Goal: Task Accomplishment & Management: Manage account settings

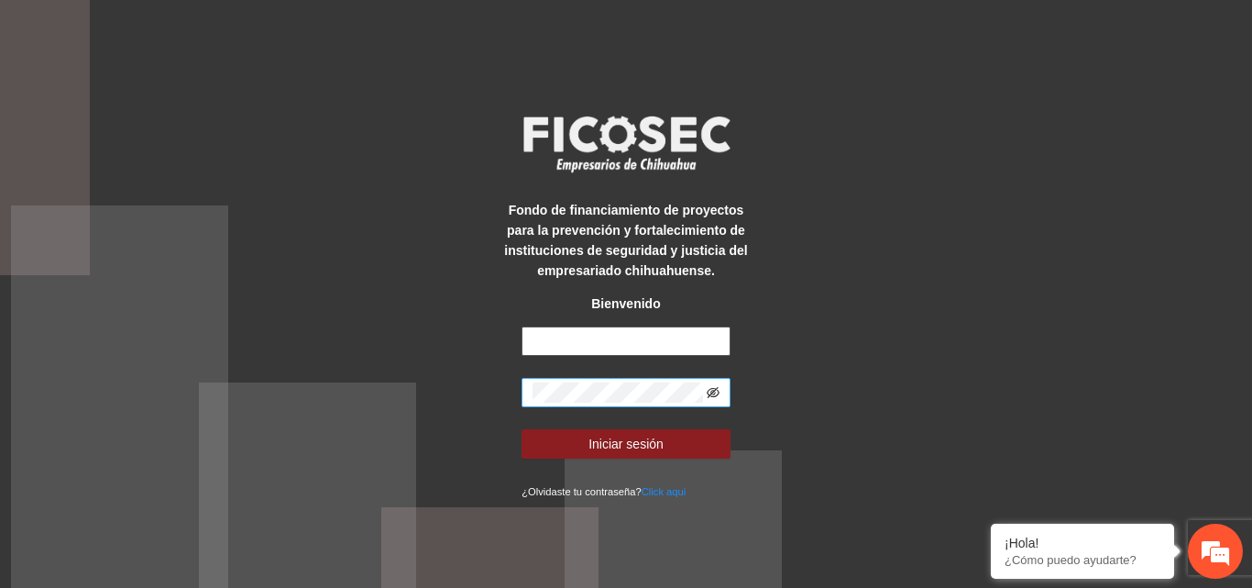
type input "**********"
click at [713, 392] on icon "eye-invisible" at bounding box center [713, 392] width 13 height 11
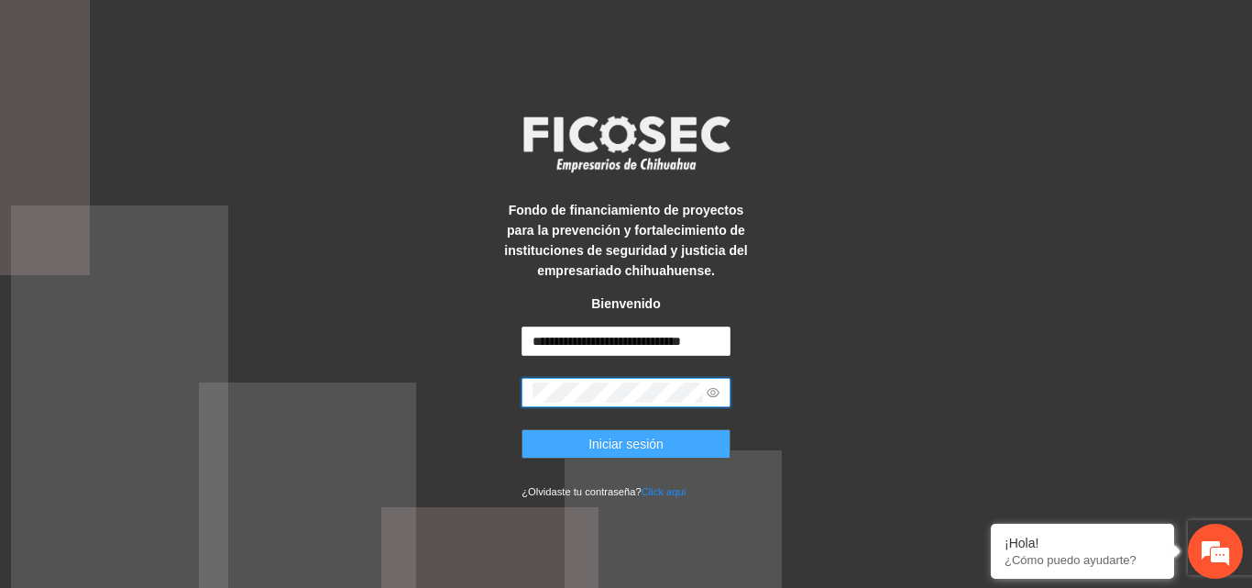
click at [652, 449] on span "Iniciar sesión" at bounding box center [626, 444] width 75 height 20
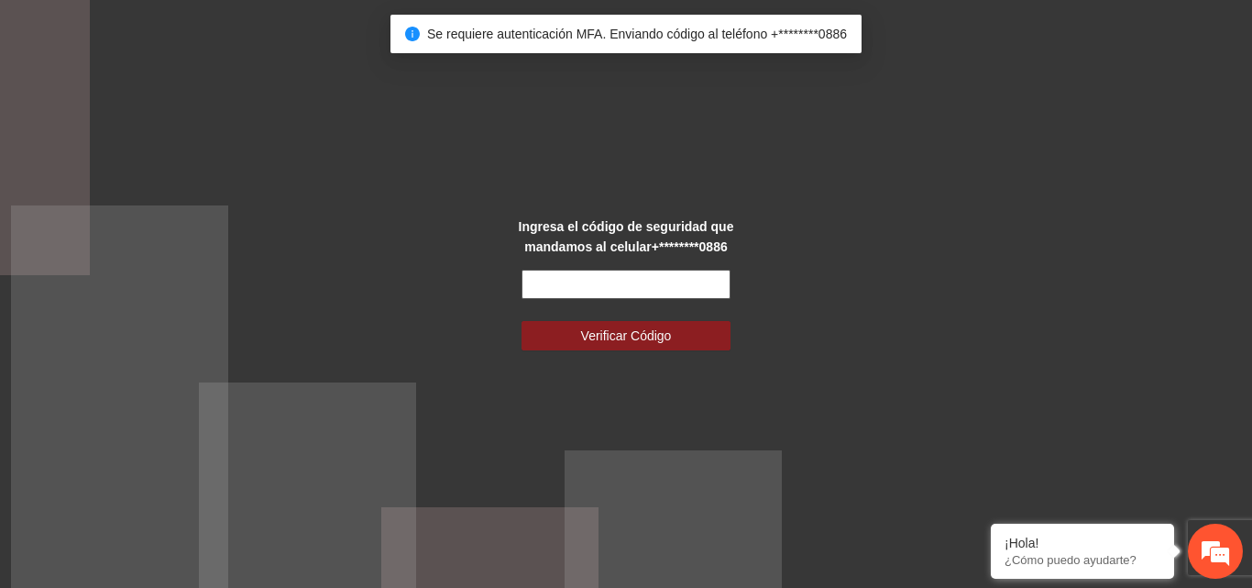
click at [661, 295] on input "text" at bounding box center [626, 284] width 209 height 29
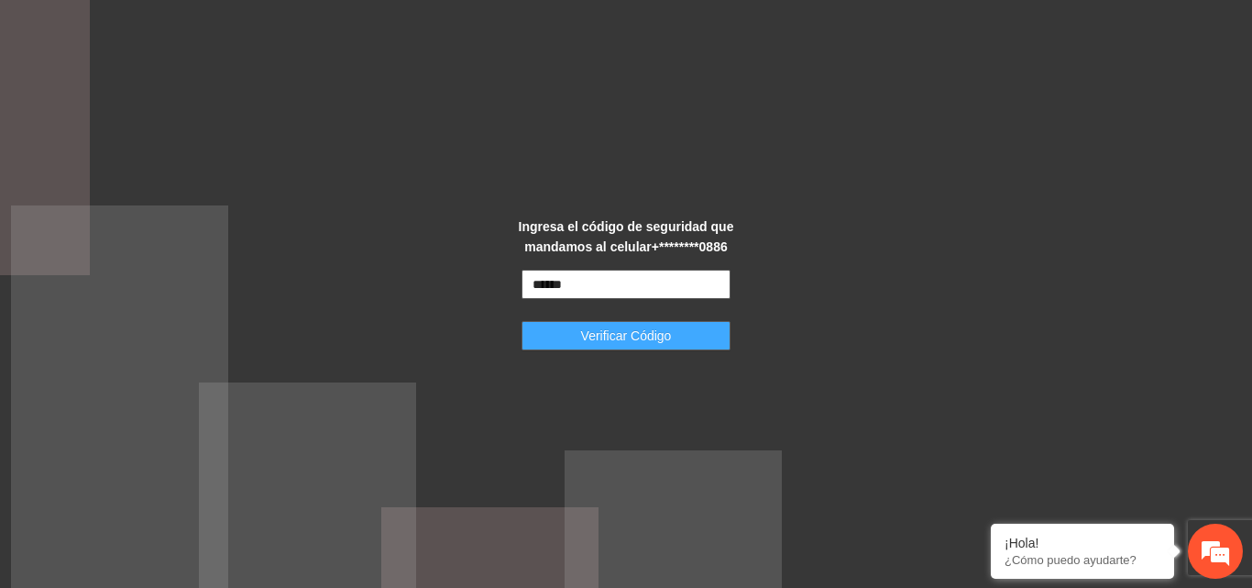
type input "******"
click at [633, 336] on span "Verificar Código" at bounding box center [626, 335] width 91 height 20
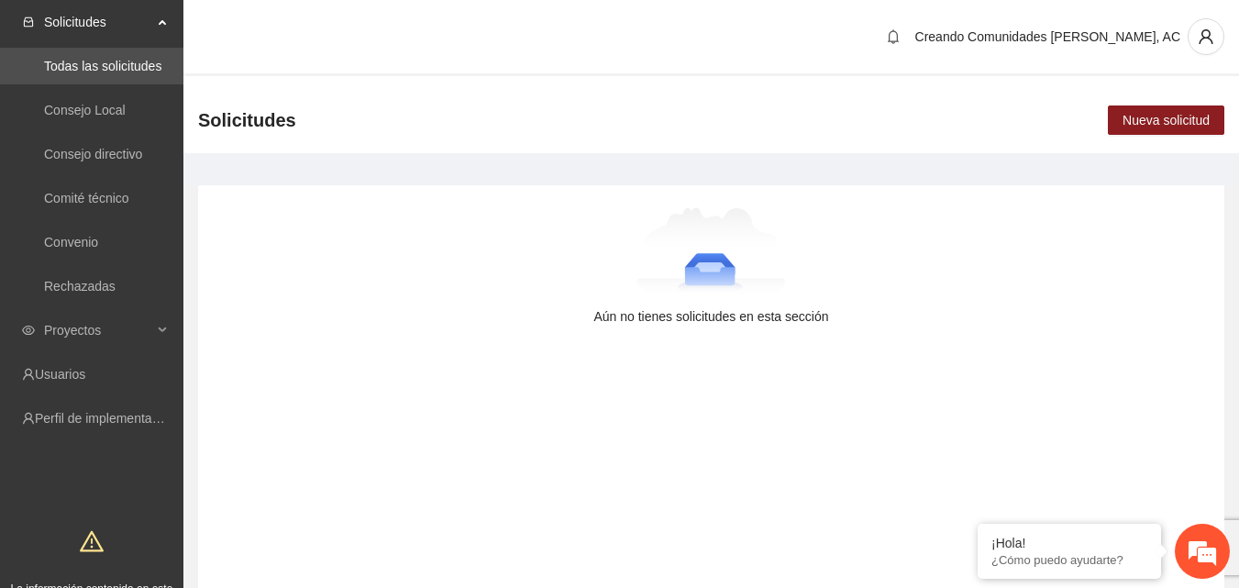
click at [563, 291] on div at bounding box center [710, 253] width 967 height 92
click at [68, 377] on link "Usuarios" at bounding box center [60, 374] width 50 height 15
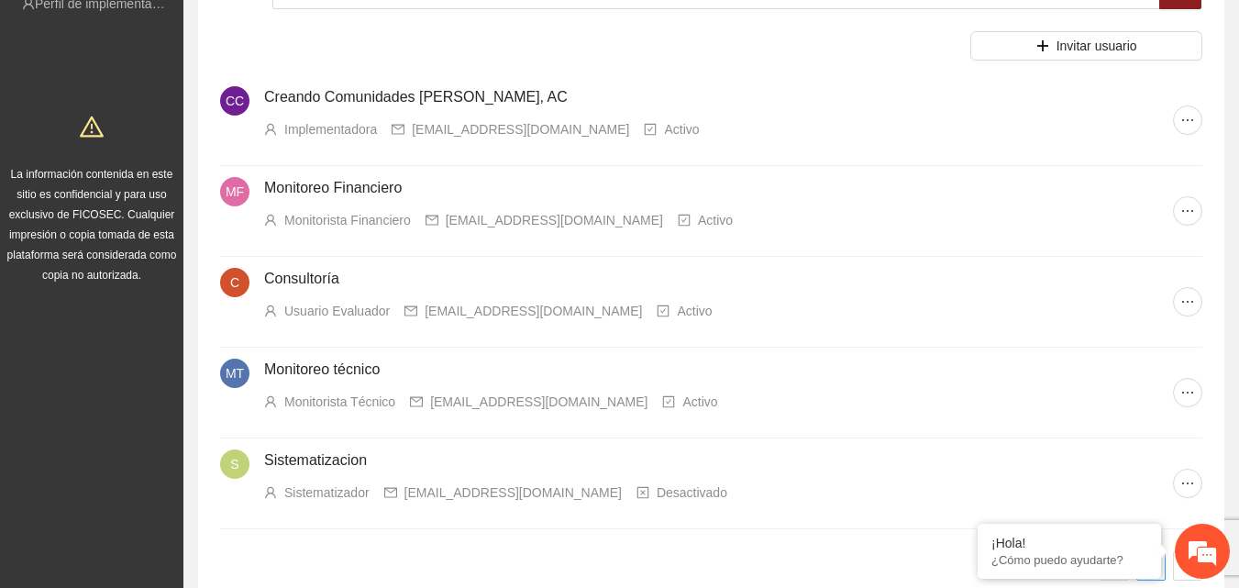
scroll to position [183, 0]
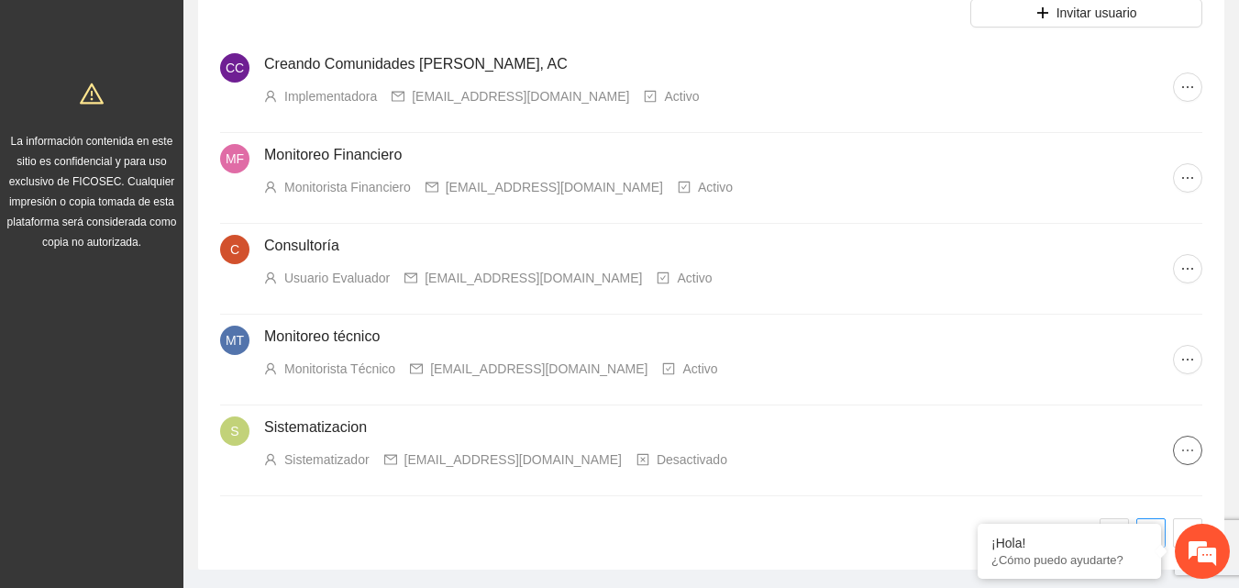
click at [1197, 457] on span "ellipsis" at bounding box center [1188, 450] width 28 height 15
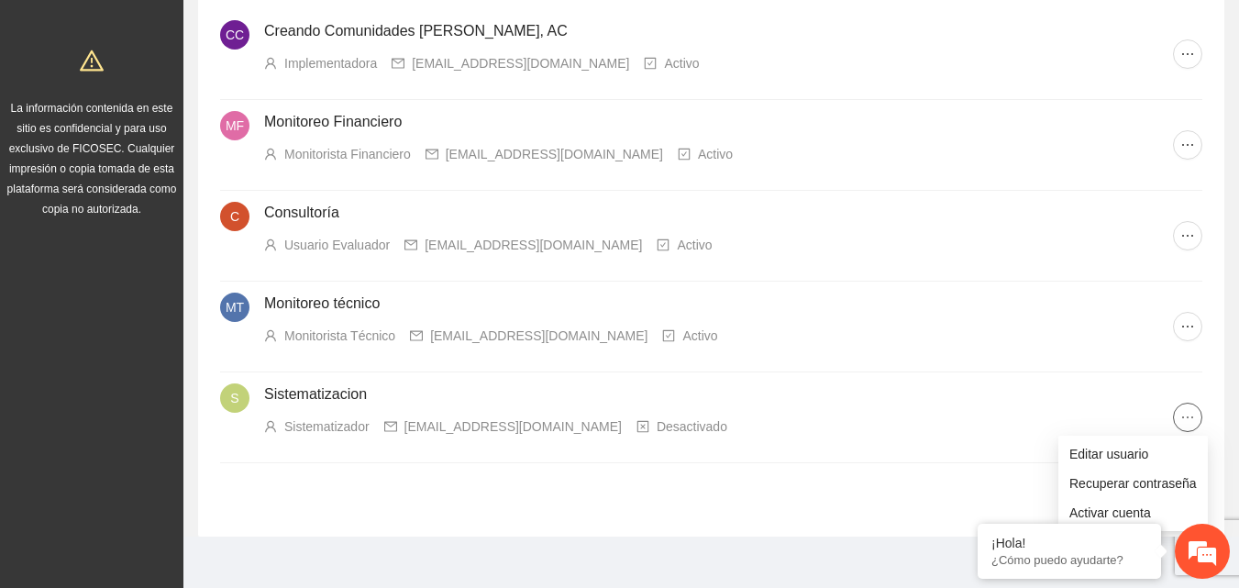
scroll to position [235, 0]
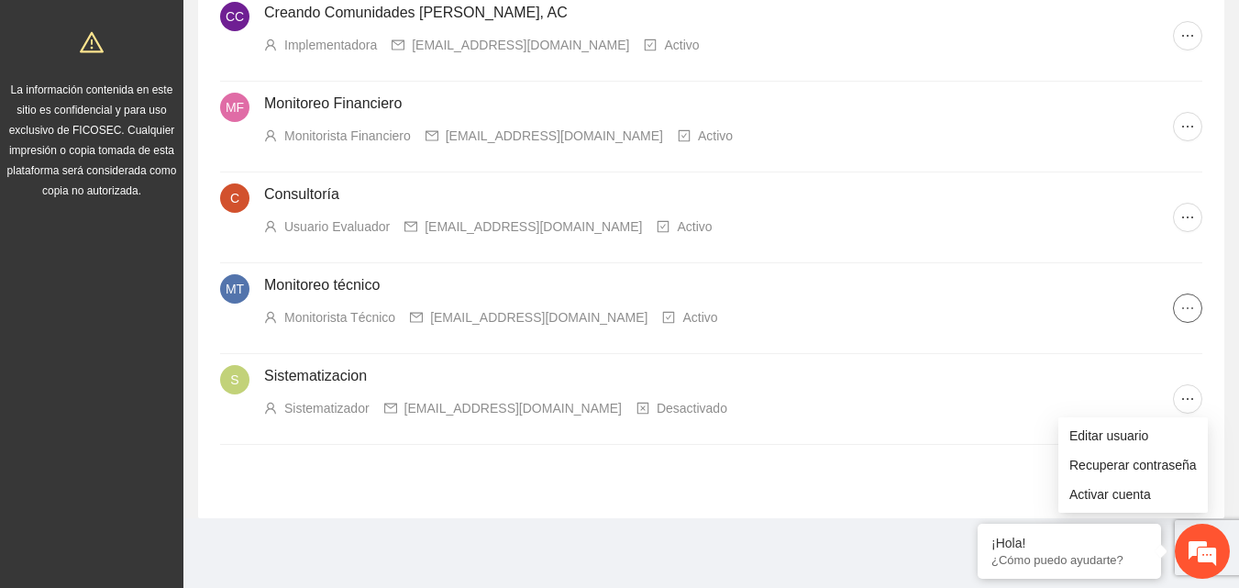
click at [1175, 310] on span "ellipsis" at bounding box center [1188, 308] width 28 height 15
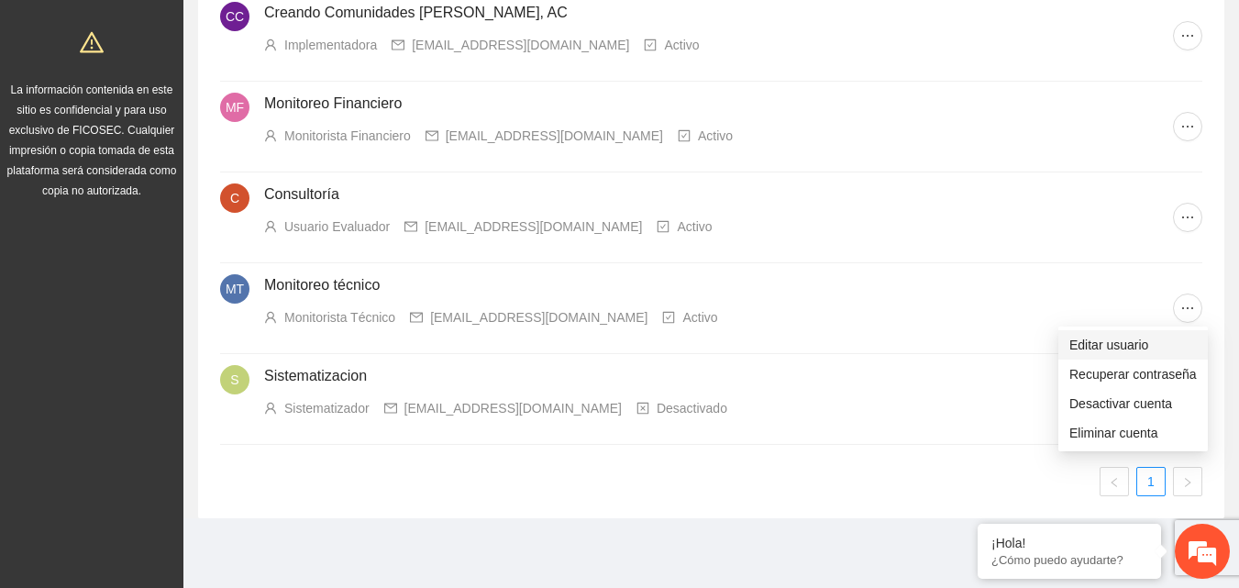
click at [1083, 345] on span "Editar usuario" at bounding box center [1132, 345] width 127 height 20
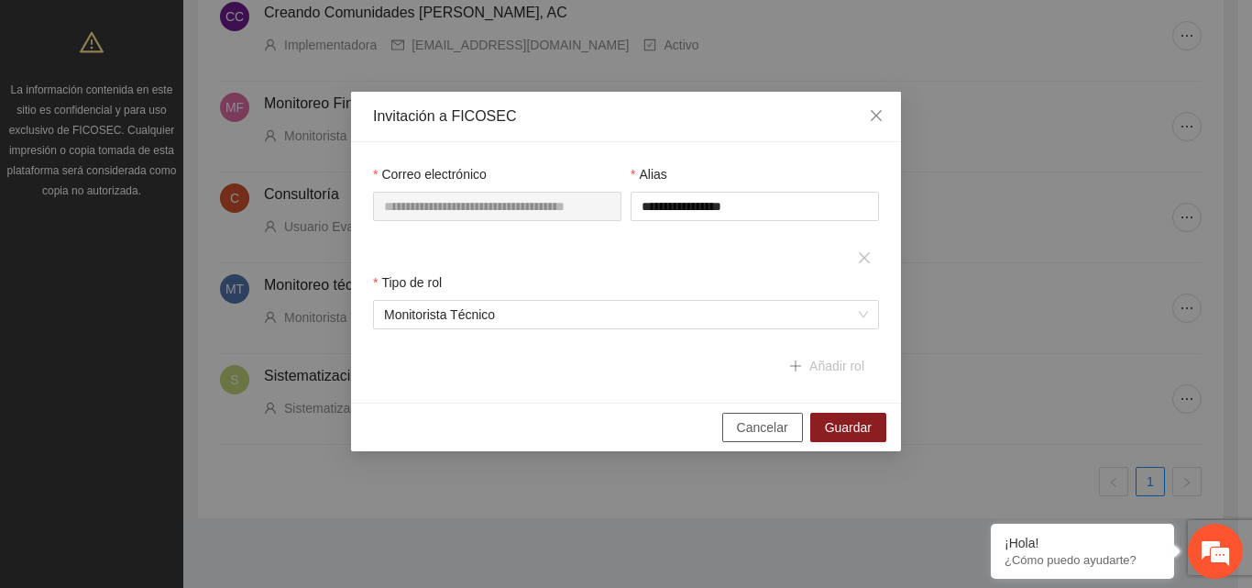
click at [773, 420] on span "Cancelar" at bounding box center [762, 427] width 51 height 20
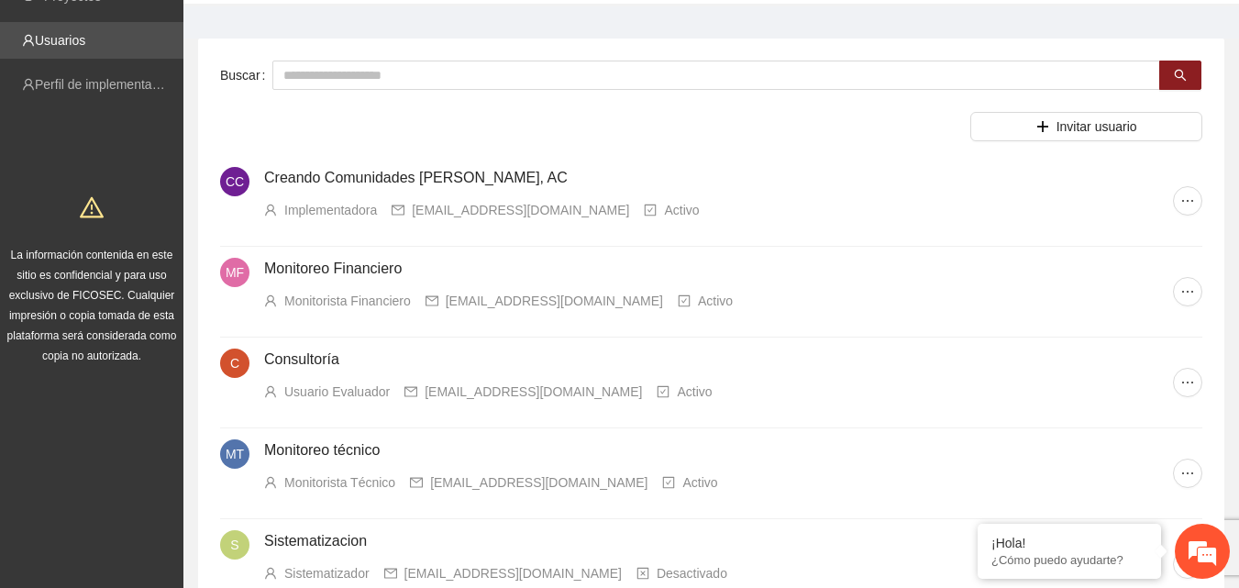
scroll to position [0, 0]
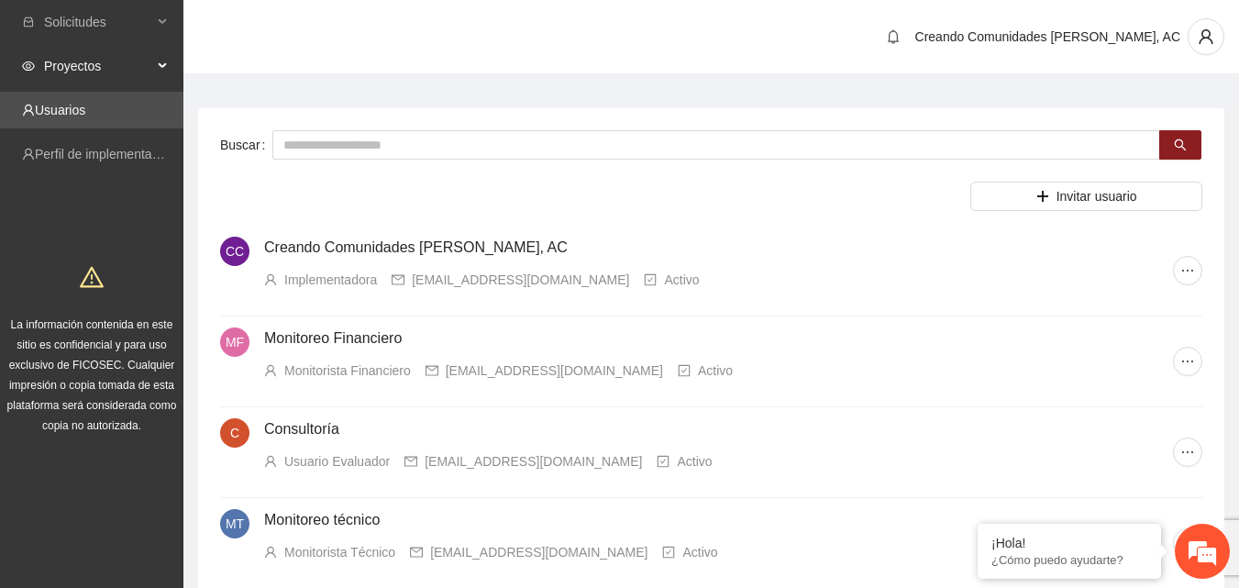
click at [82, 66] on span "Proyectos" at bounding box center [98, 66] width 108 height 37
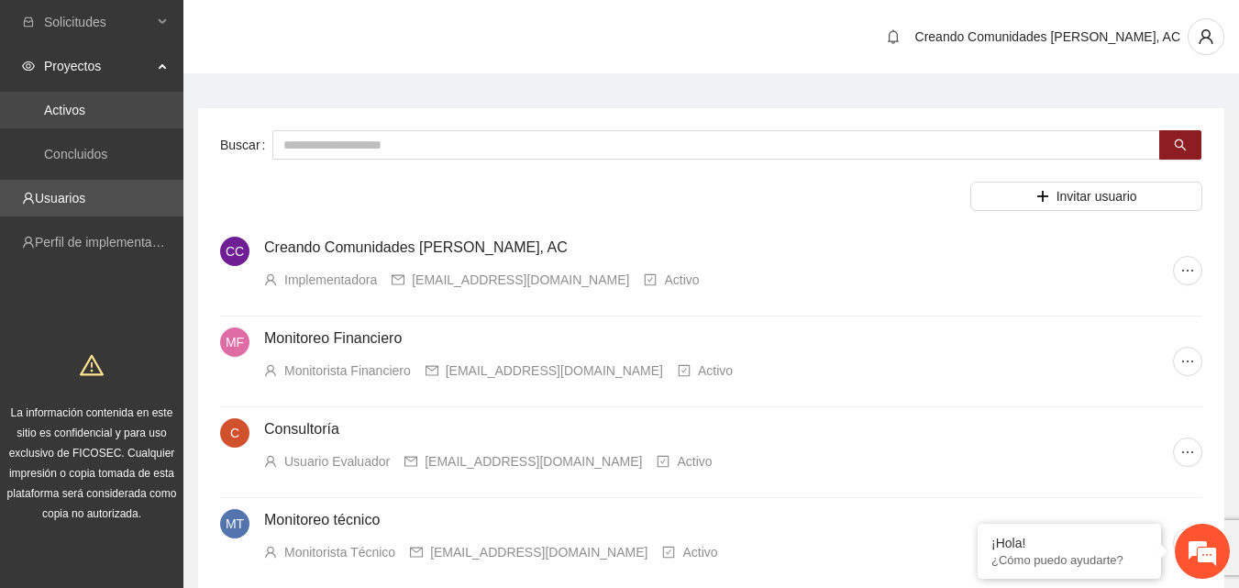
click at [82, 111] on link "Activos" at bounding box center [64, 110] width 41 height 15
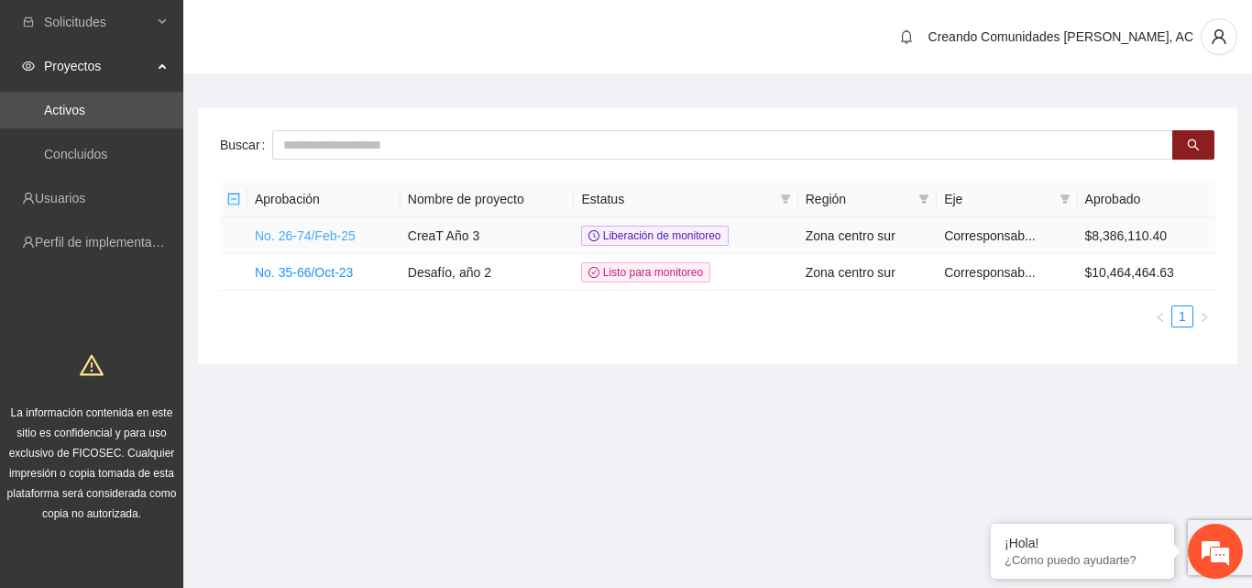
click at [307, 232] on link "No. 26-74/Feb-25" at bounding box center [305, 235] width 101 height 15
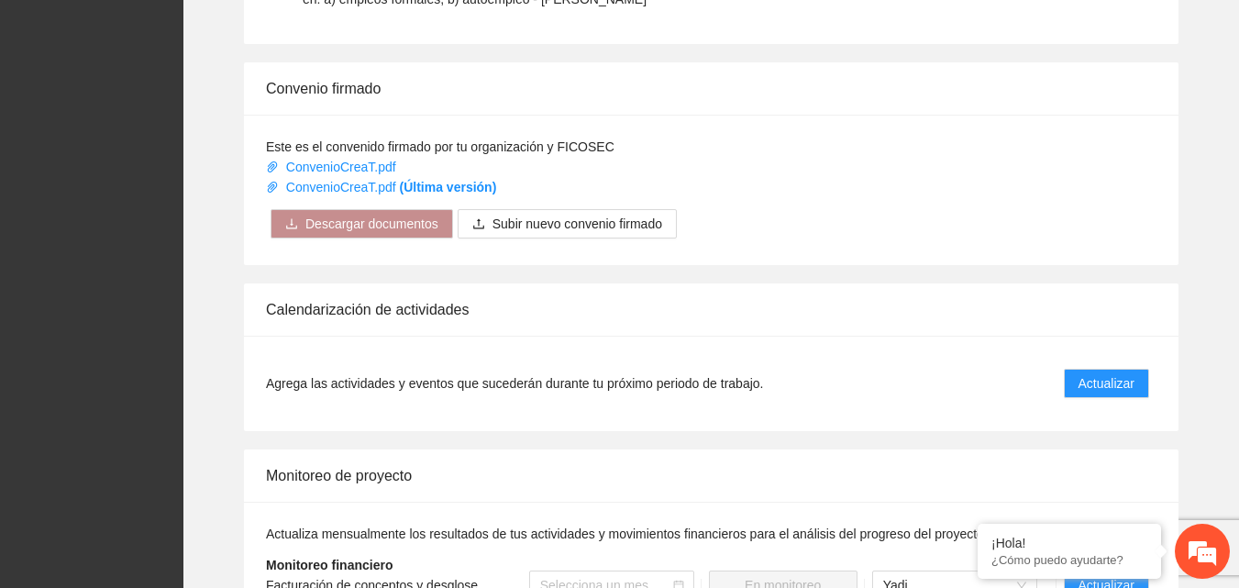
scroll to position [1375, 0]
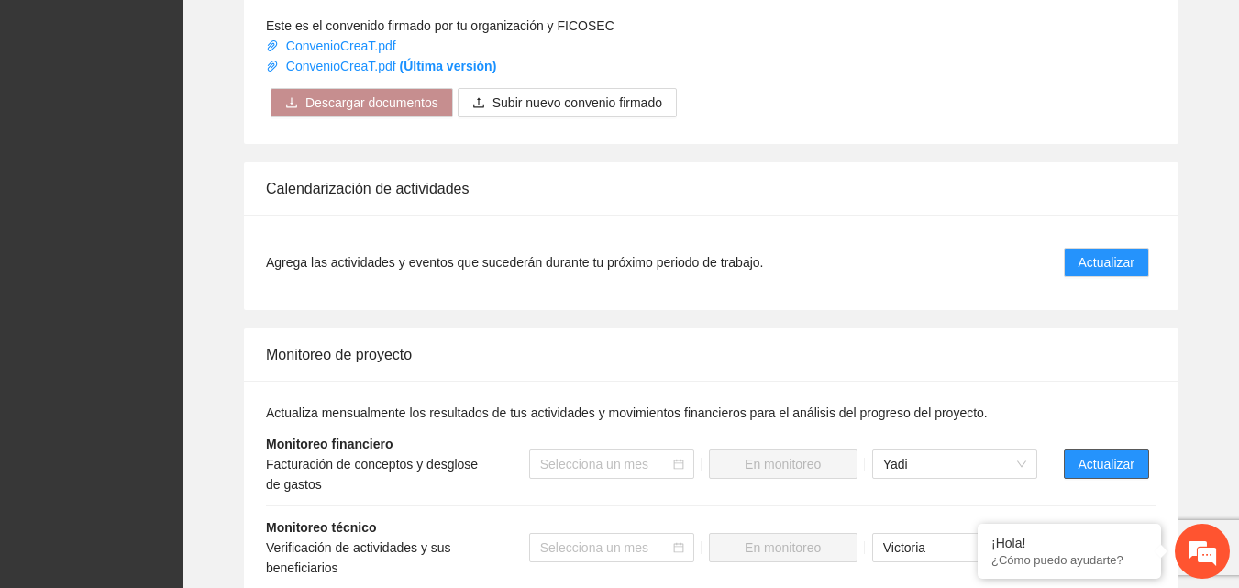
click at [1094, 454] on span "Actualizar" at bounding box center [1106, 464] width 56 height 20
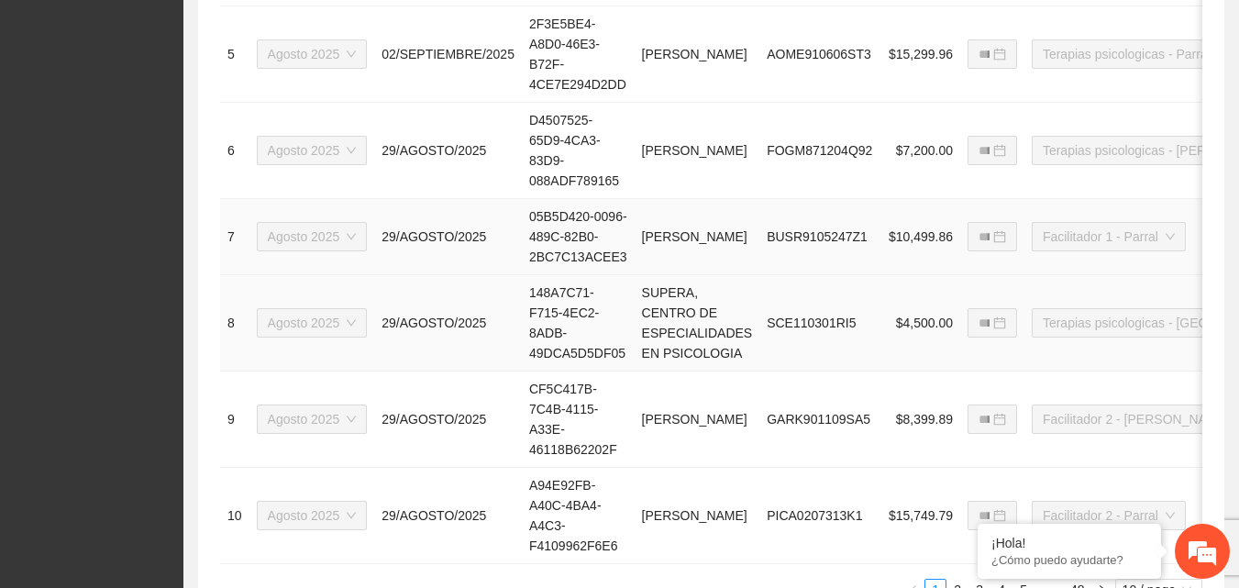
scroll to position [1352, 0]
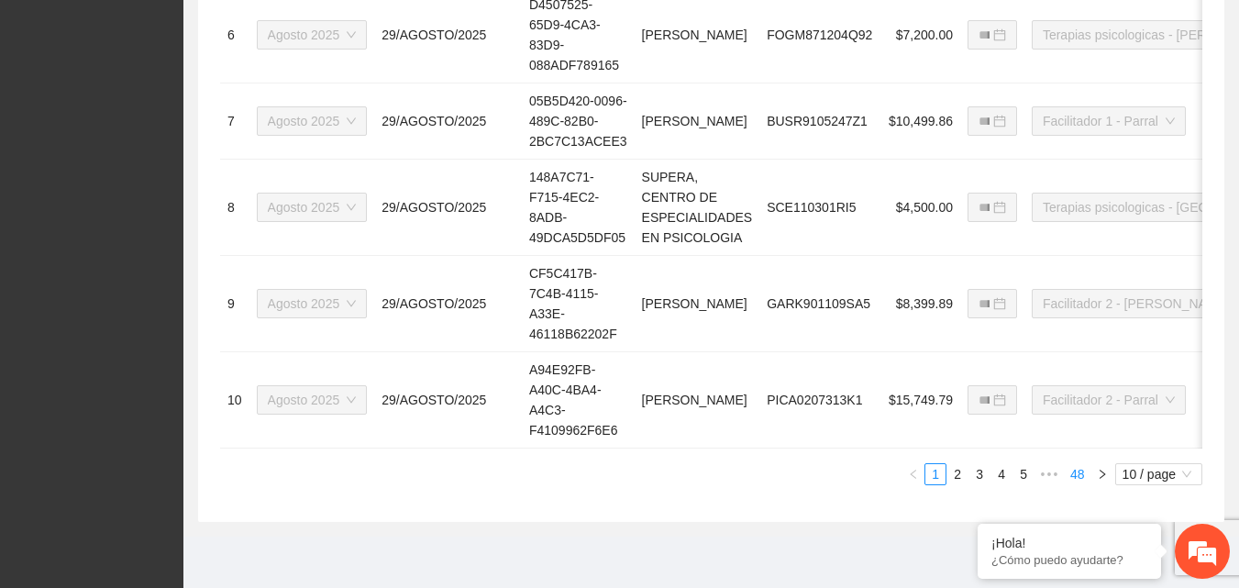
click at [1079, 477] on link "48" at bounding box center [1078, 474] width 26 height 20
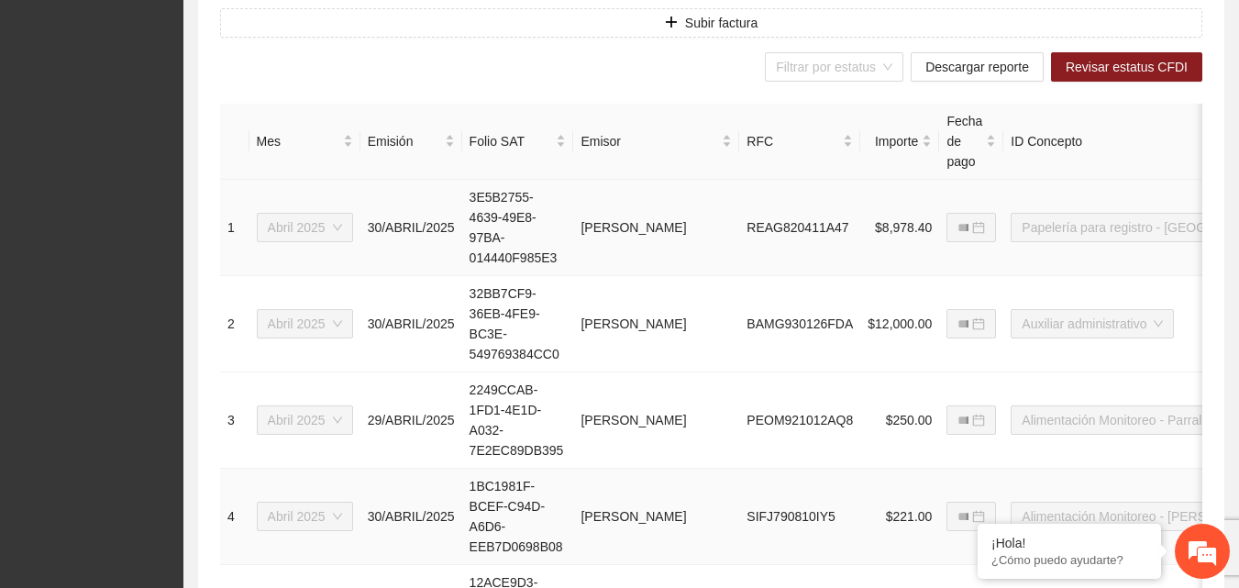
scroll to position [619, 0]
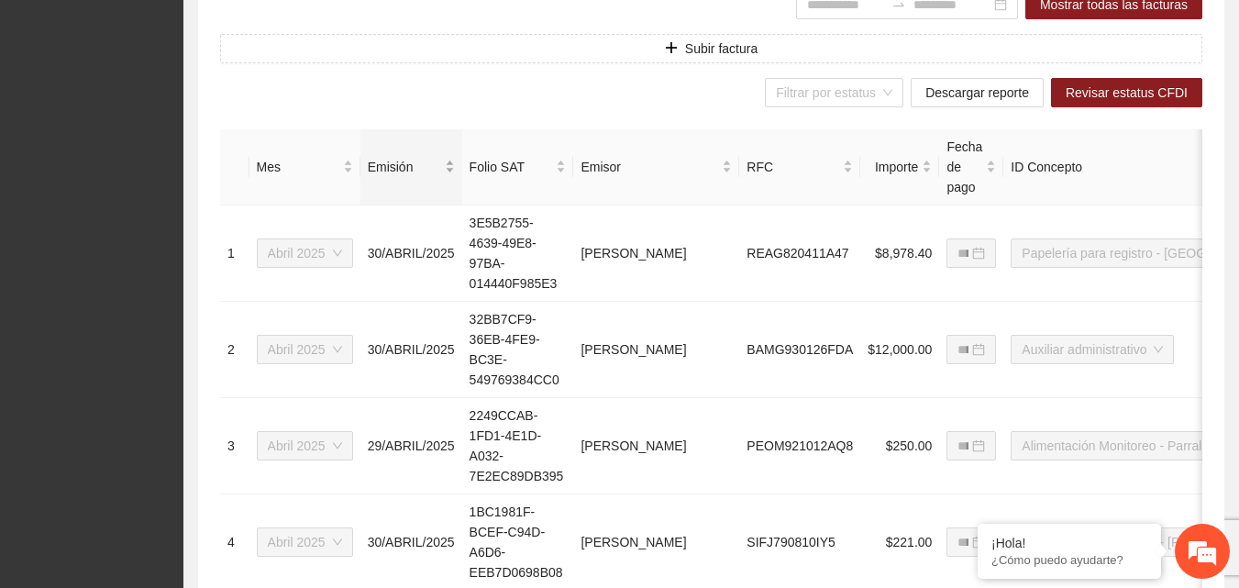
click at [442, 169] on div "Emisión" at bounding box center [411, 167] width 87 height 20
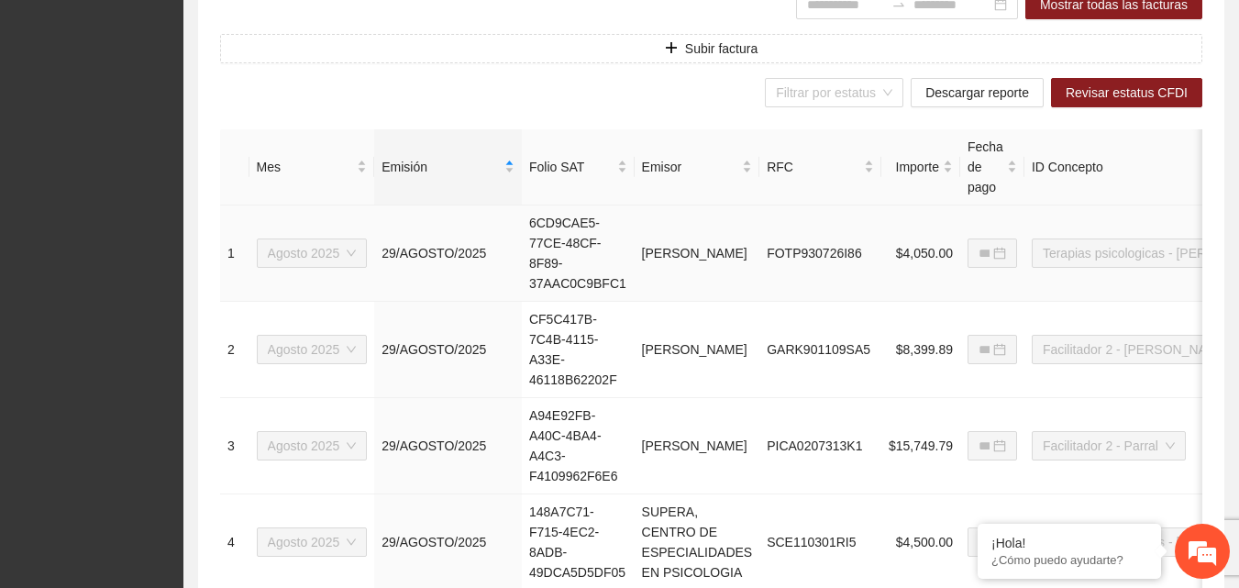
type input "**********"
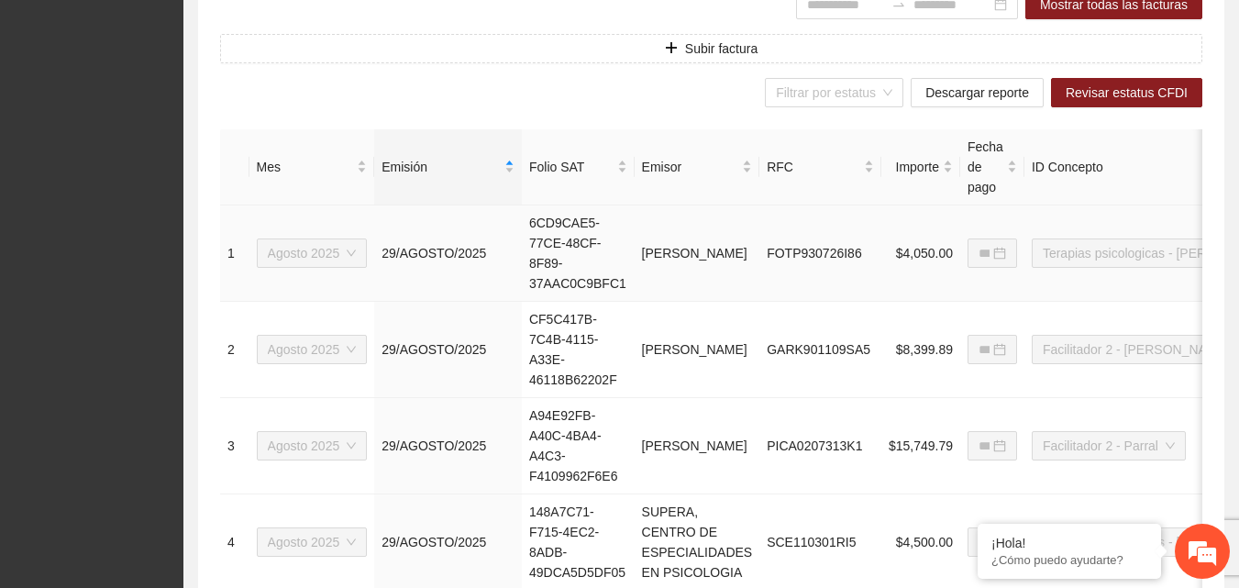
type input "**********"
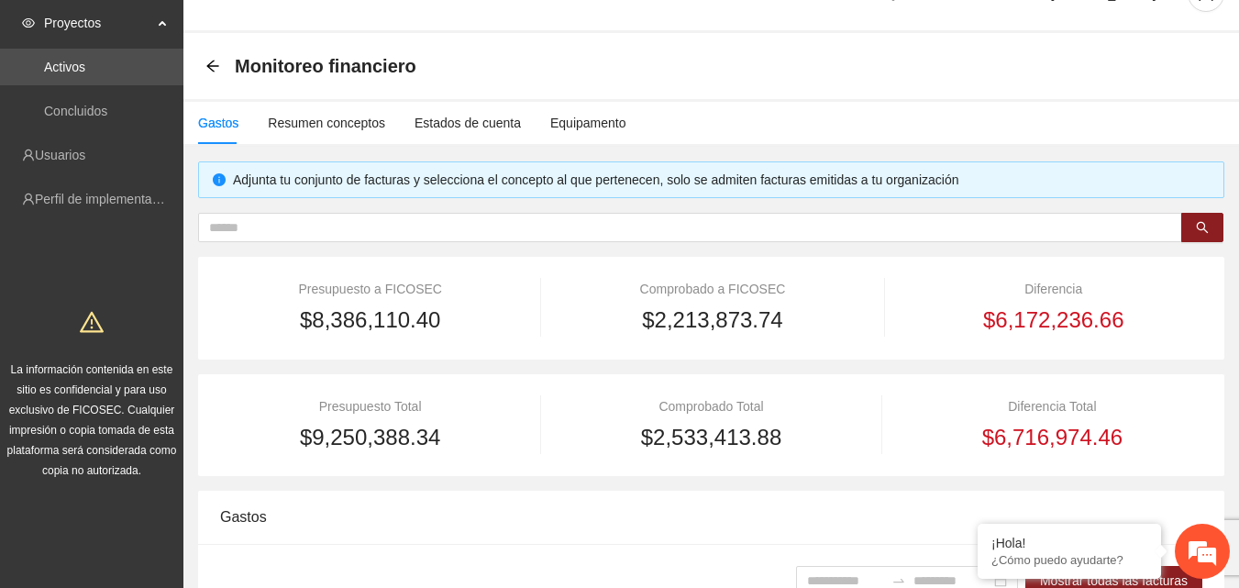
scroll to position [0, 0]
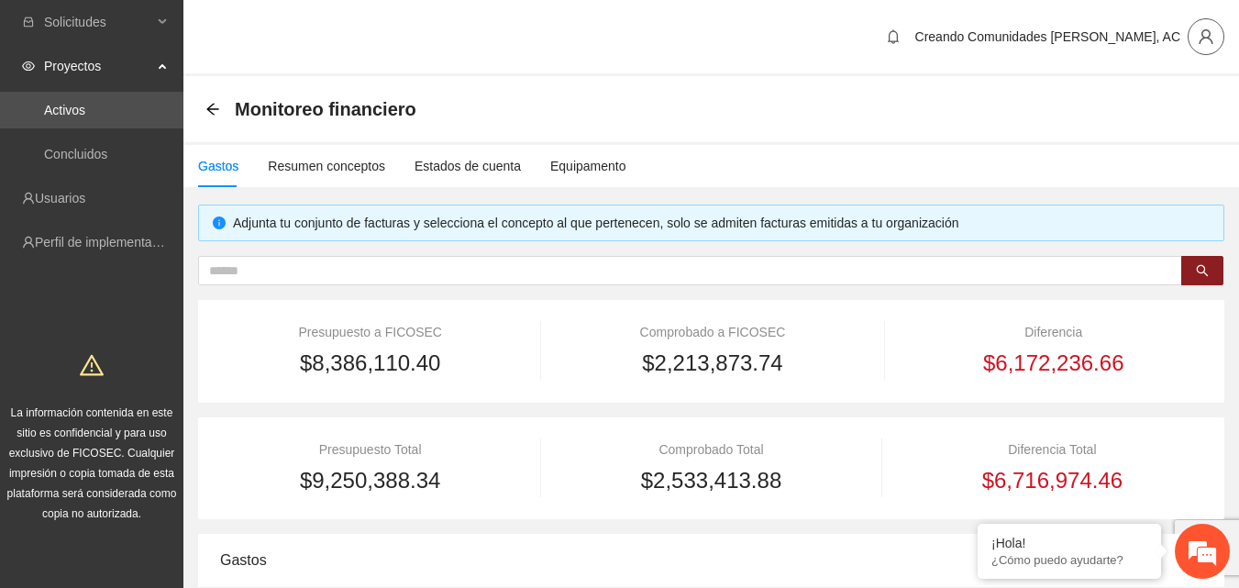
click at [1205, 43] on icon "user" at bounding box center [1205, 36] width 17 height 17
